Goal: Task Accomplishment & Management: Use online tool/utility

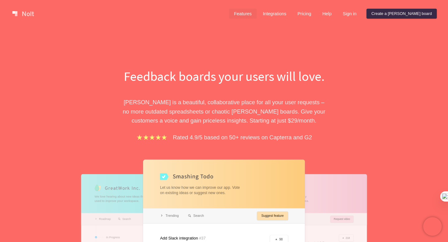
click at [256, 15] on link "Features" at bounding box center [243, 14] width 28 height 10
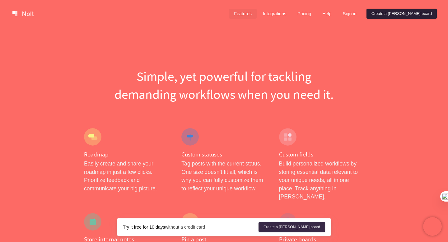
click at [405, 18] on link "Create a [PERSON_NAME] board" at bounding box center [401, 14] width 70 height 10
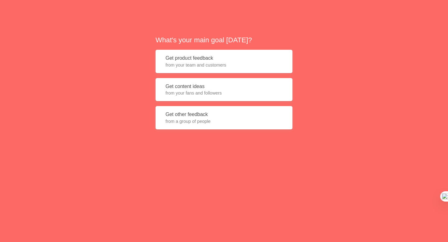
click at [238, 97] on button "Get content ideas from your fans and followers" at bounding box center [223, 89] width 137 height 23
